Goal: Browse casually

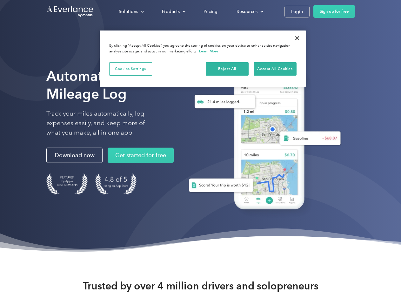
click at [131, 11] on div "Solutions" at bounding box center [128, 12] width 19 height 8
click at [173, 11] on div "Products" at bounding box center [171, 12] width 18 height 8
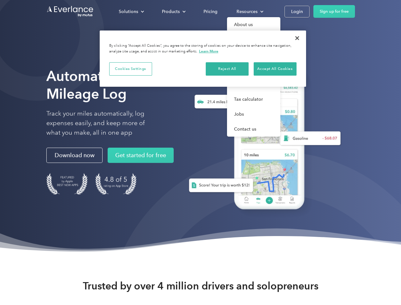
click at [250, 11] on div "Resources" at bounding box center [247, 12] width 21 height 8
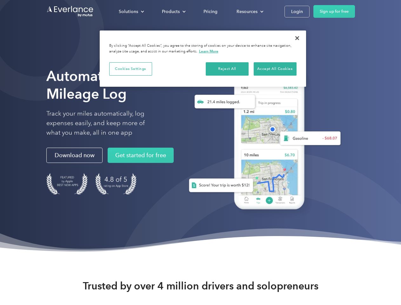
click at [131, 69] on button "Cookies Settings" at bounding box center [130, 68] width 43 height 13
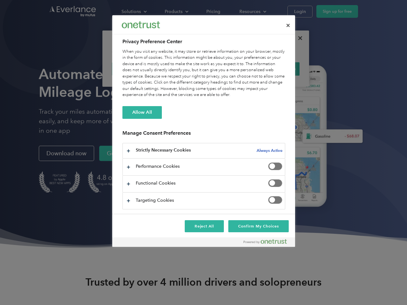
click at [228, 69] on div "When you visit any website, it may store or retrieve information on your browse…" at bounding box center [203, 74] width 163 height 50
click at [275, 69] on div "When you visit any website, it may store or retrieve information on your browse…" at bounding box center [203, 74] width 163 height 50
click at [298, 38] on div at bounding box center [203, 152] width 407 height 305
